Goal: Information Seeking & Learning: Learn about a topic

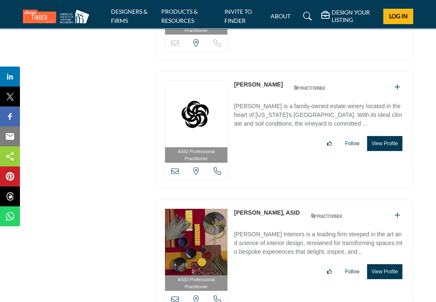
scroll to position [28710, 0]
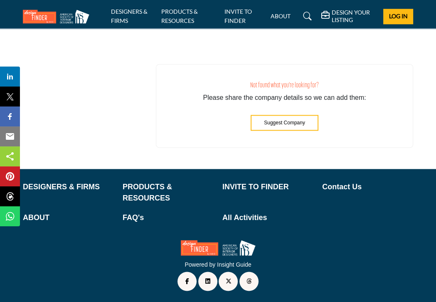
scroll to position [31410, 0]
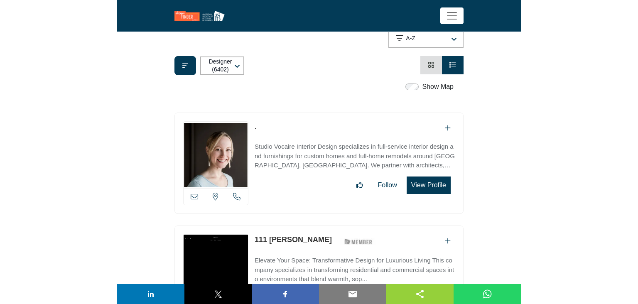
scroll to position [208, 0]
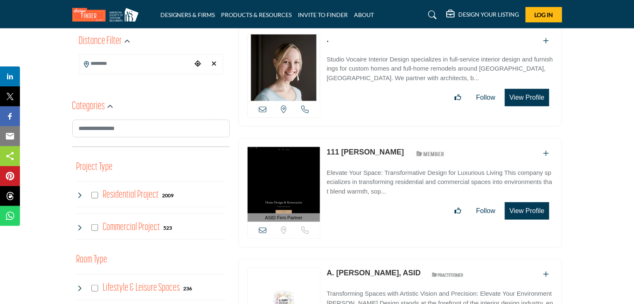
click at [436, 208] on button "View Profile" at bounding box center [527, 210] width 44 height 17
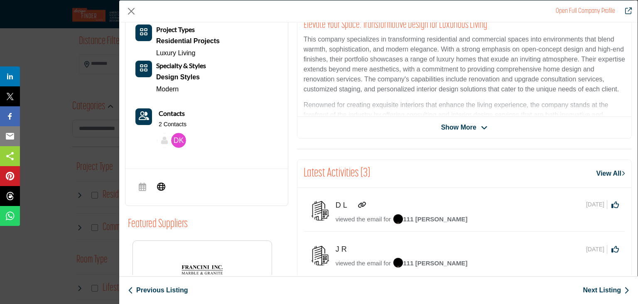
scroll to position [0, 0]
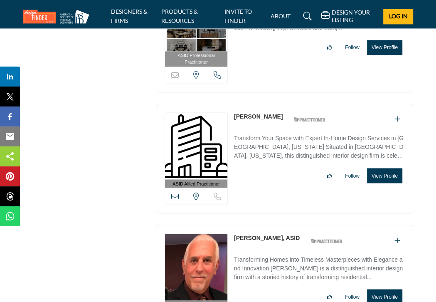
scroll to position [20953, 0]
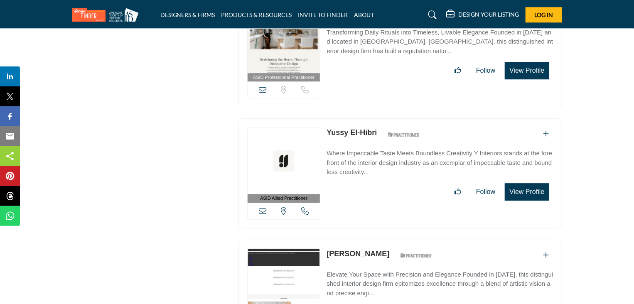
scroll to position [2827, 0]
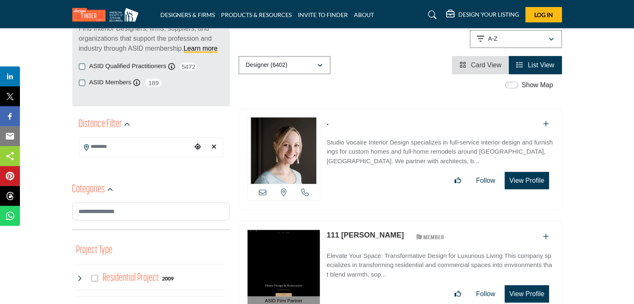
scroll to position [208, 0]
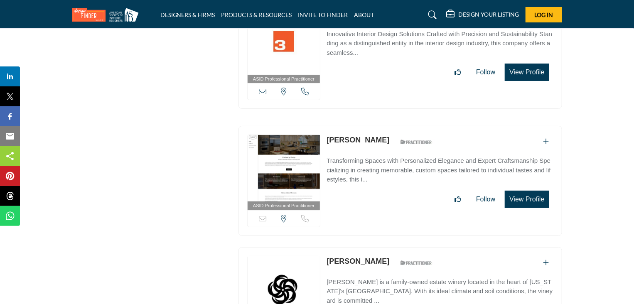
scroll to position [27882, 0]
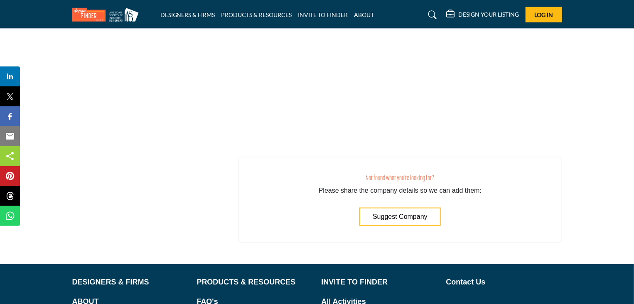
scroll to position [30528, 0]
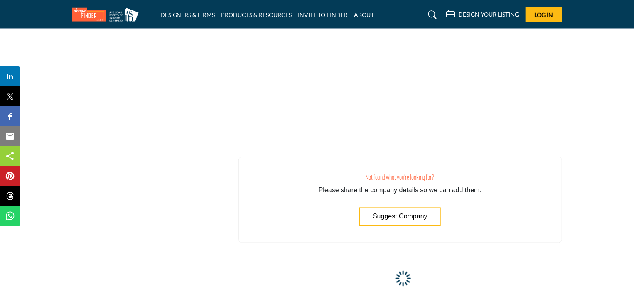
scroll to position [30831, 0]
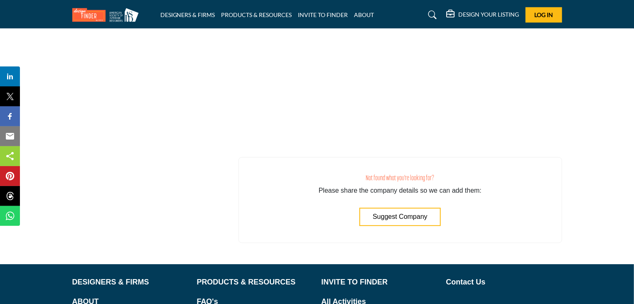
scroll to position [31215, 0]
drag, startPoint x: 604, startPoint y: 63, endPoint x: 607, endPoint y: 33, distance: 30.1
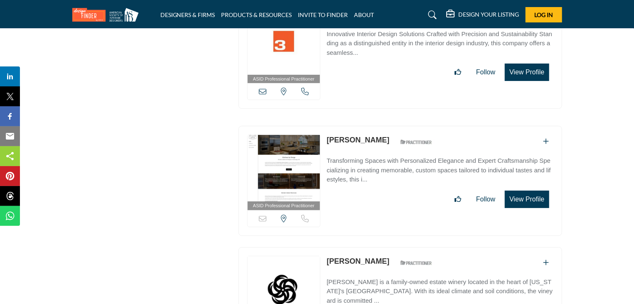
scroll to position [27882, 0]
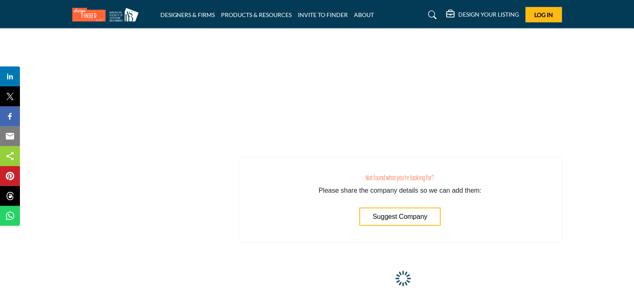
scroll to position [30522, 0]
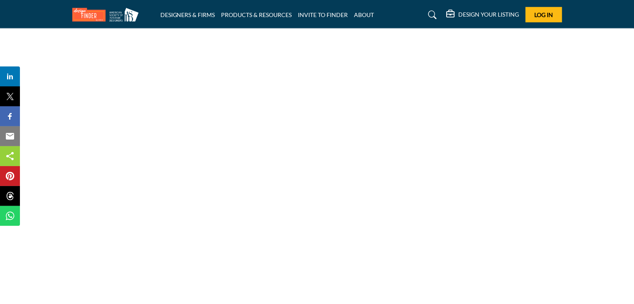
scroll to position [30509, 0]
